Goal: Find specific page/section: Find specific page/section

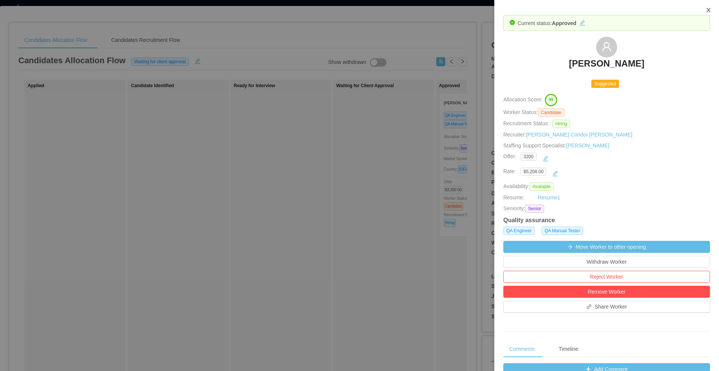
click at [709, 9] on icon "icon: close" at bounding box center [708, 10] width 4 height 4
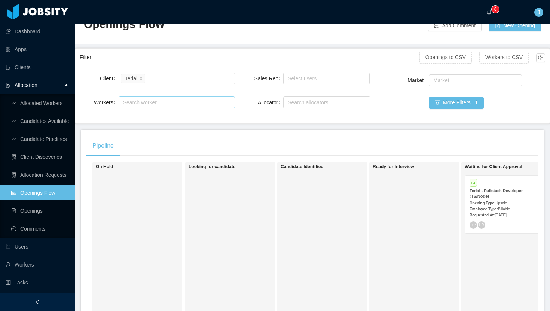
scroll to position [0, 148]
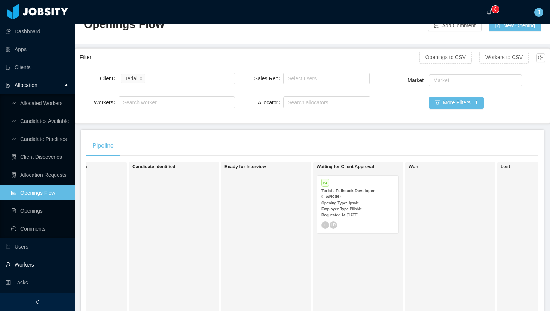
click at [26, 262] on link "Workers" at bounding box center [37, 265] width 63 height 15
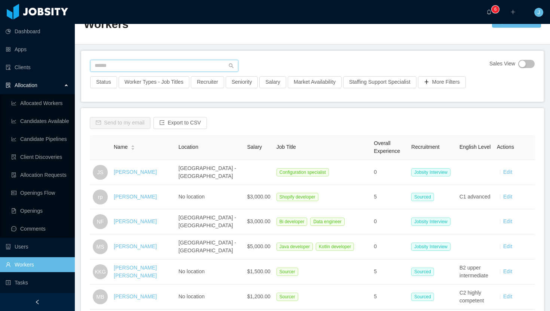
click at [169, 61] on input "text" at bounding box center [164, 66] width 148 height 12
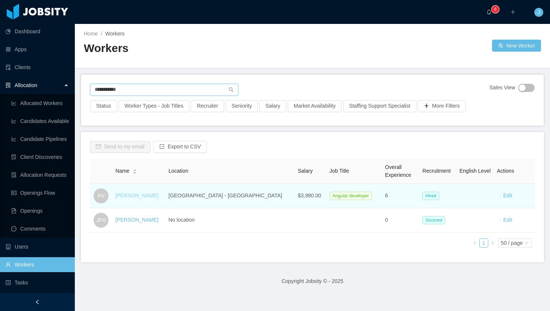
type input "**********"
click at [146, 196] on link "Pablo Velasquez" at bounding box center [137, 196] width 43 height 6
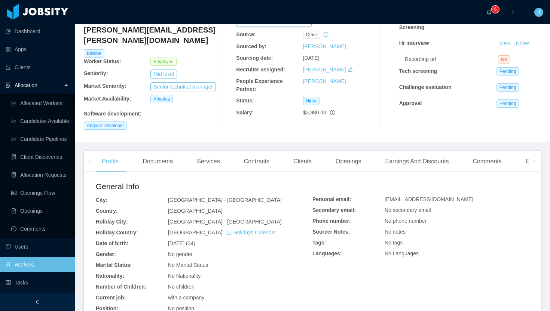
scroll to position [53, 0]
click at [307, 156] on div "Clients" at bounding box center [302, 161] width 30 height 21
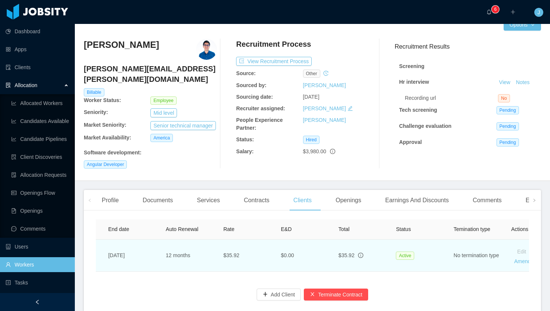
scroll to position [0, 277]
